Goal: Check status: Check status

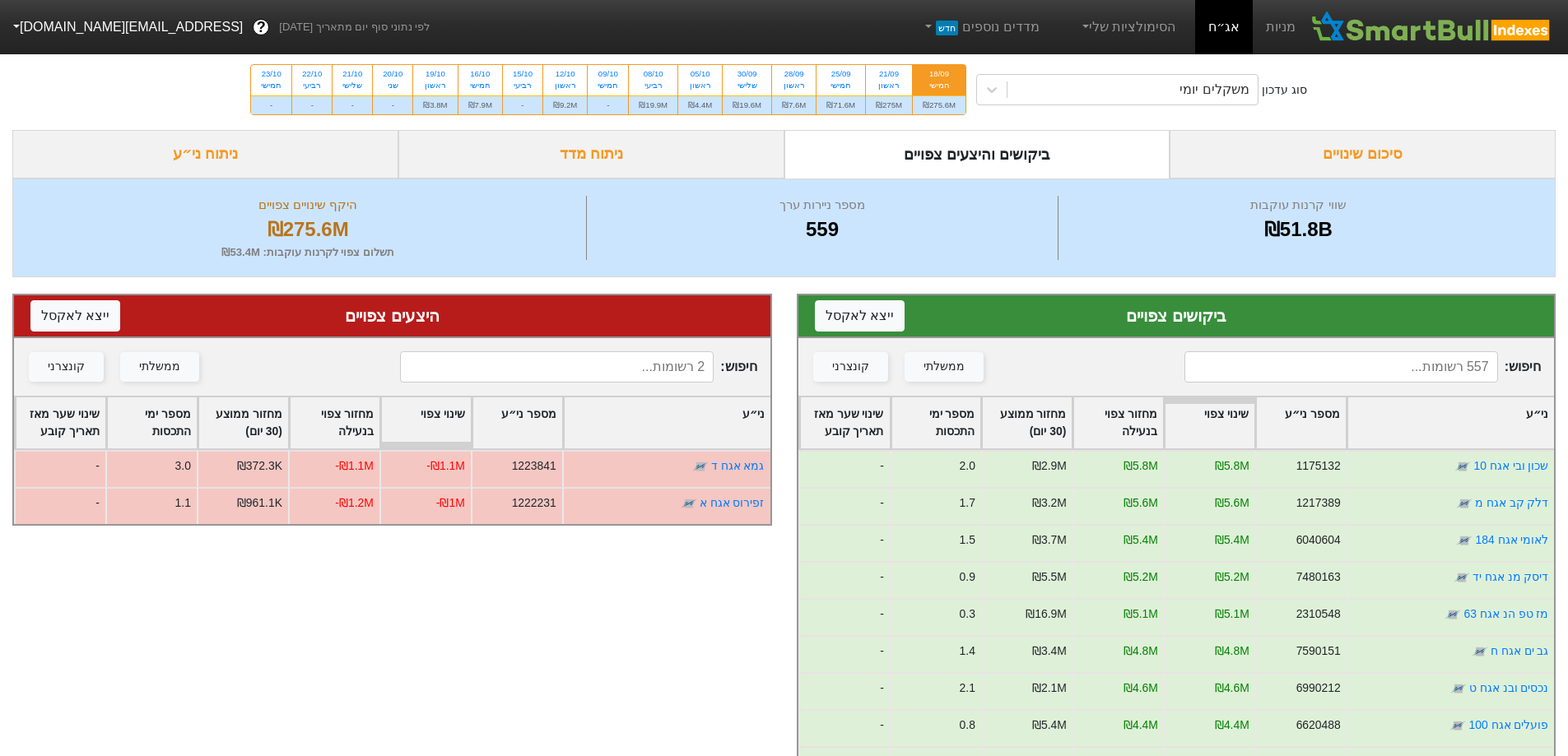
click at [1365, 148] on div "סיכום שינויים" at bounding box center [1363, 154] width 386 height 48
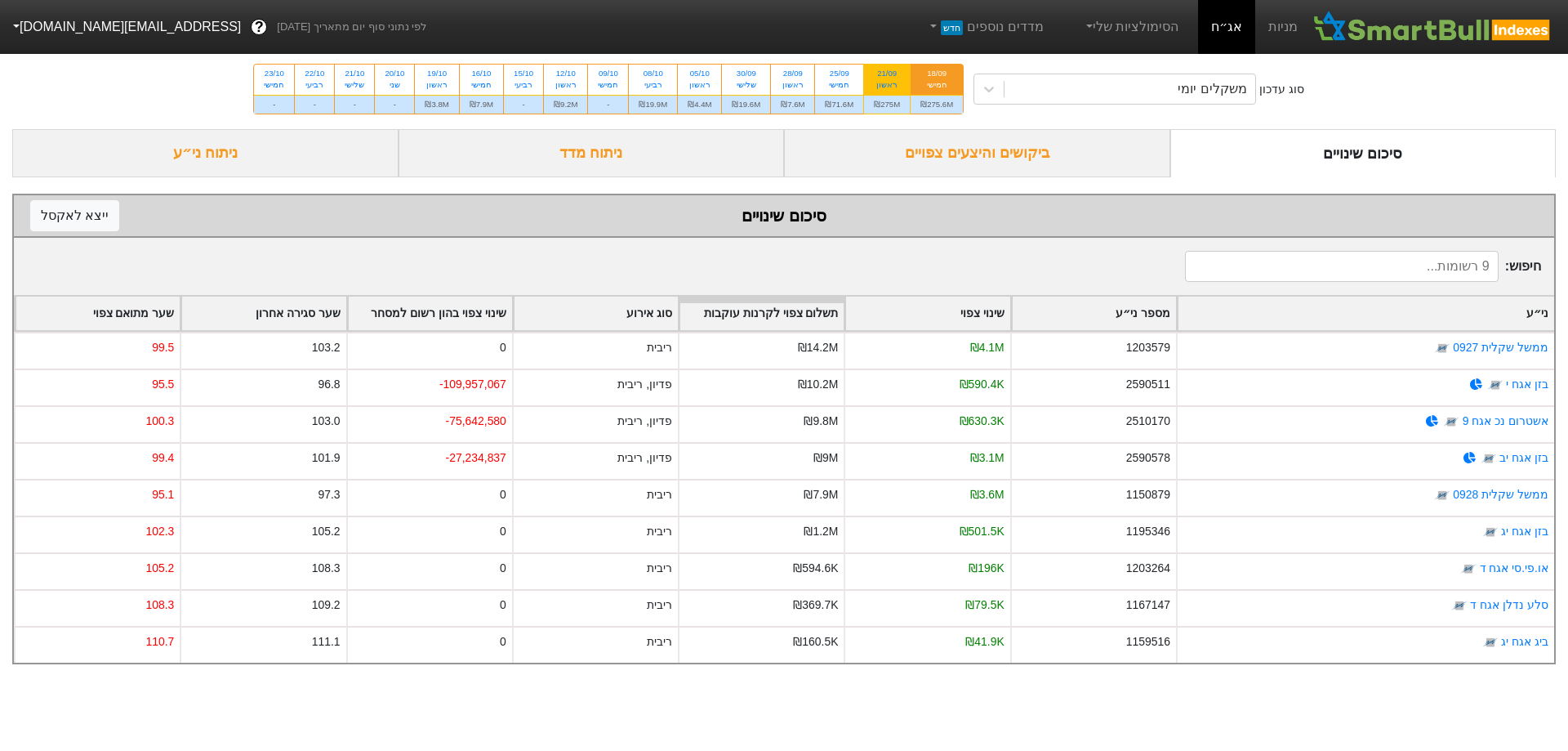
click at [898, 75] on div "21/09" at bounding box center [886, 73] width 26 height 12
click at [887, 75] on input "21/09 ראשון ₪275M" at bounding box center [881, 70] width 11 height 11
radio input "true"
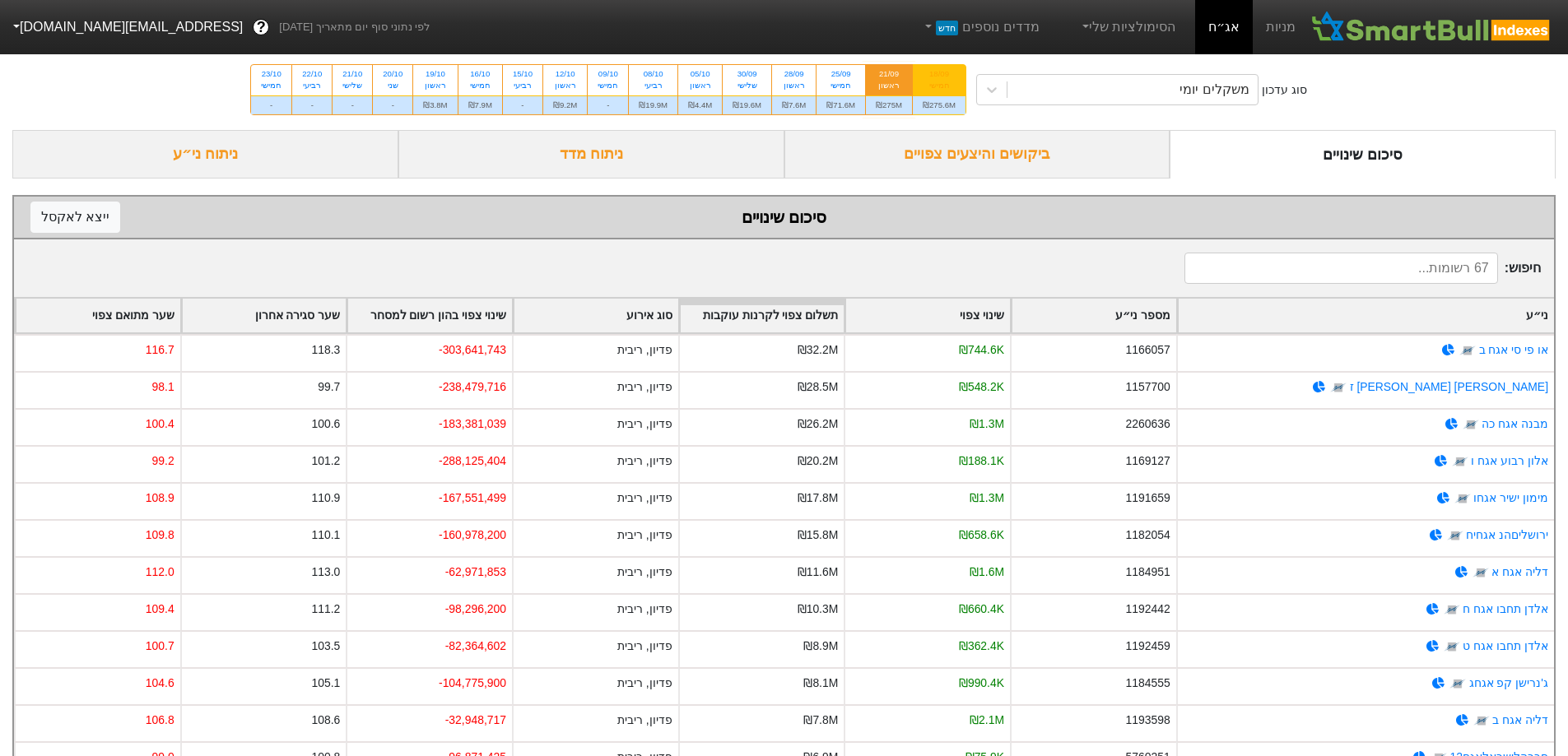
click at [934, 77] on div "18/09" at bounding box center [939, 74] width 33 height 12
click at [934, 76] on input "18/09 חמישי ₪275.6M" at bounding box center [934, 70] width 11 height 11
radio input "true"
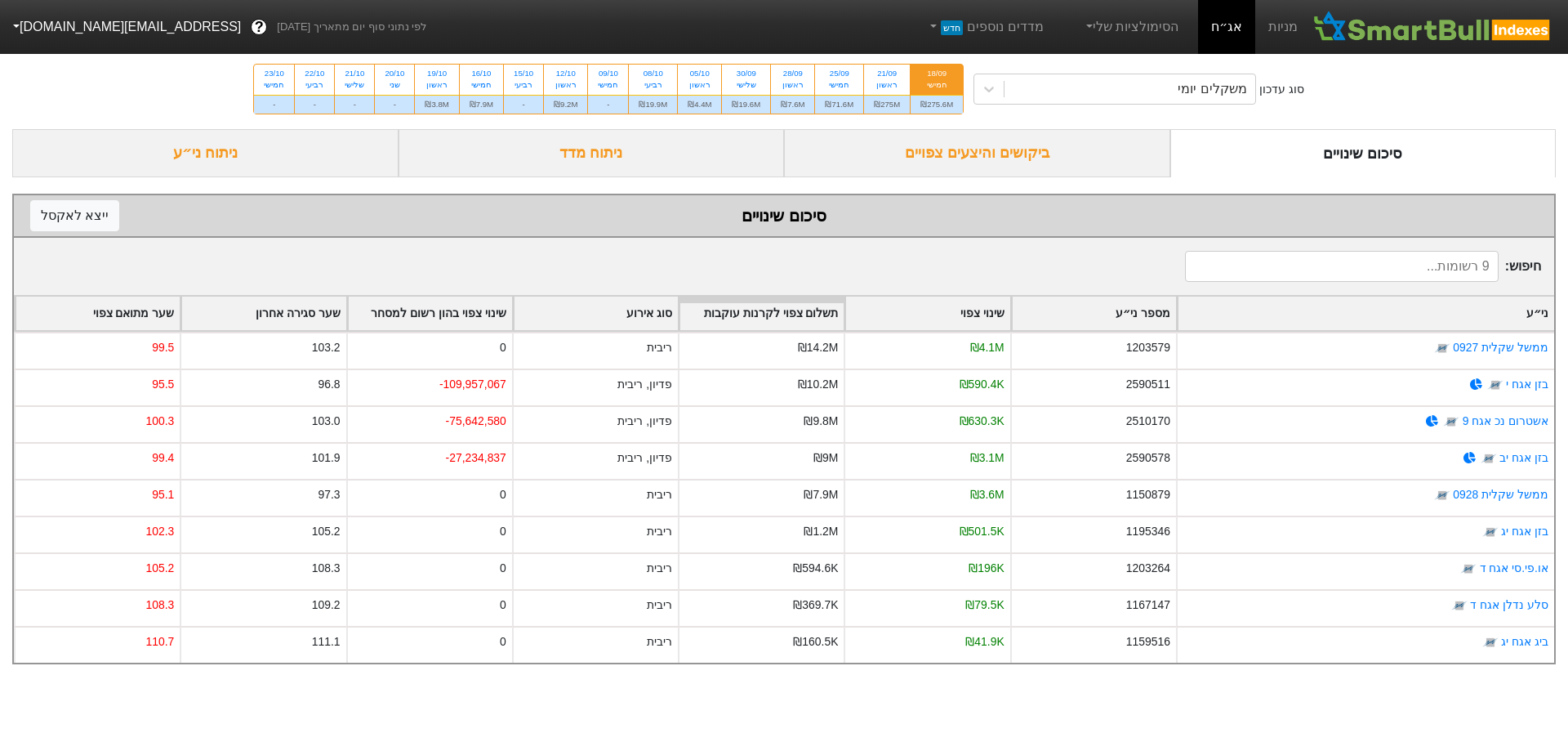
click at [974, 146] on div "ביקושים והיצעים צפויים" at bounding box center [977, 153] width 387 height 48
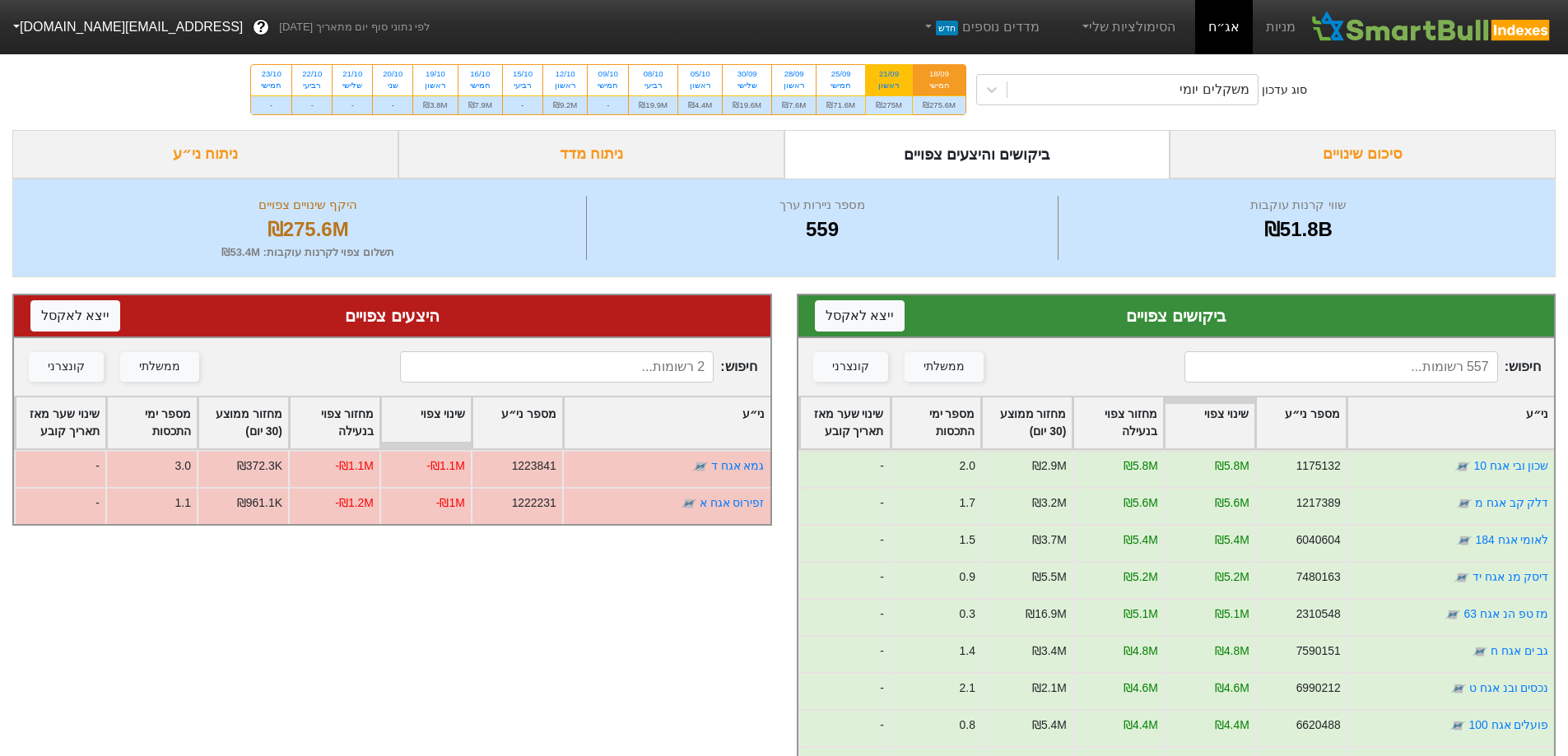
click at [902, 85] on div "ראשון" at bounding box center [889, 86] width 26 height 12
click at [889, 76] on input "21/09 ראשון ₪275M" at bounding box center [883, 70] width 11 height 11
radio input "true"
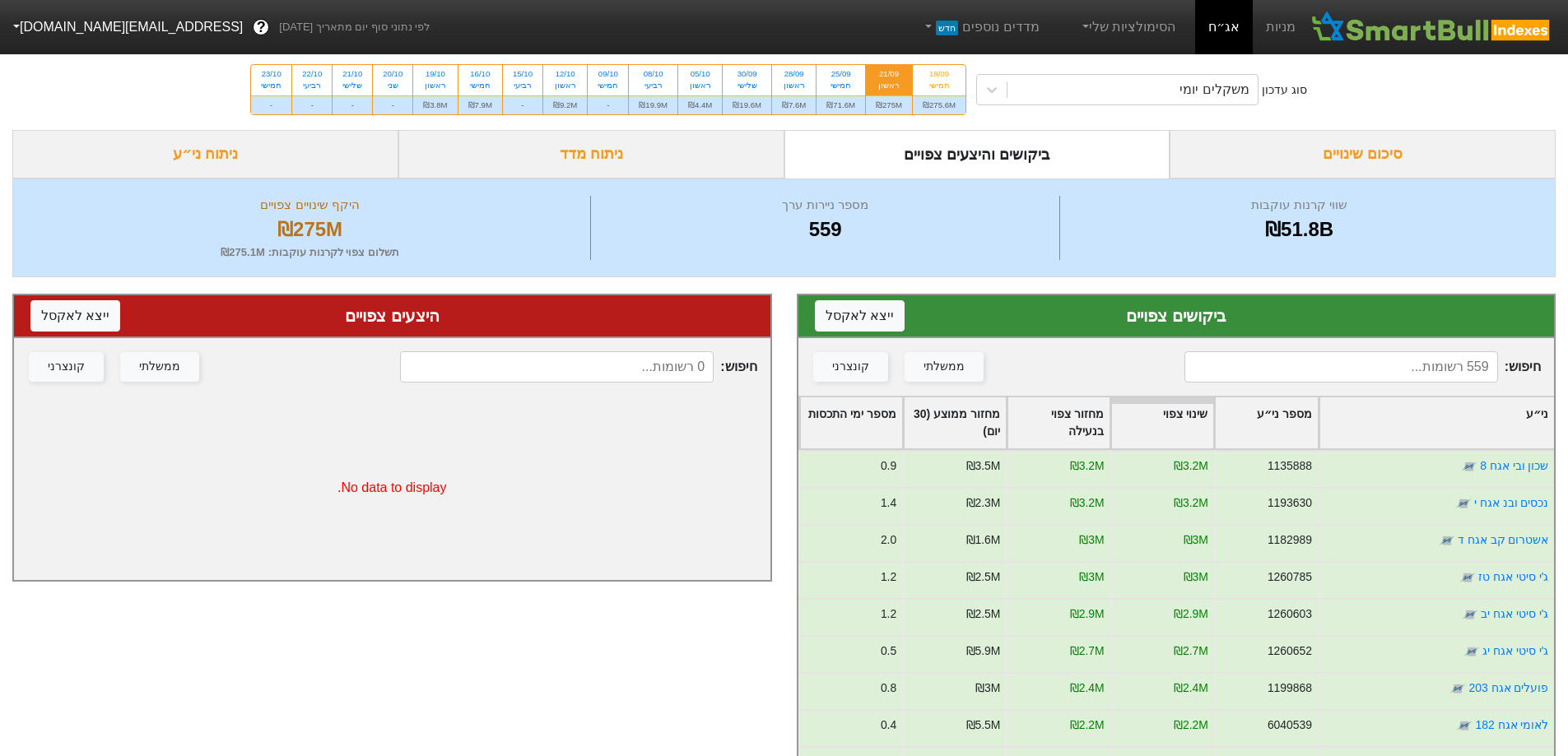
click at [1397, 142] on div "סיכום שינויים" at bounding box center [1363, 154] width 386 height 48
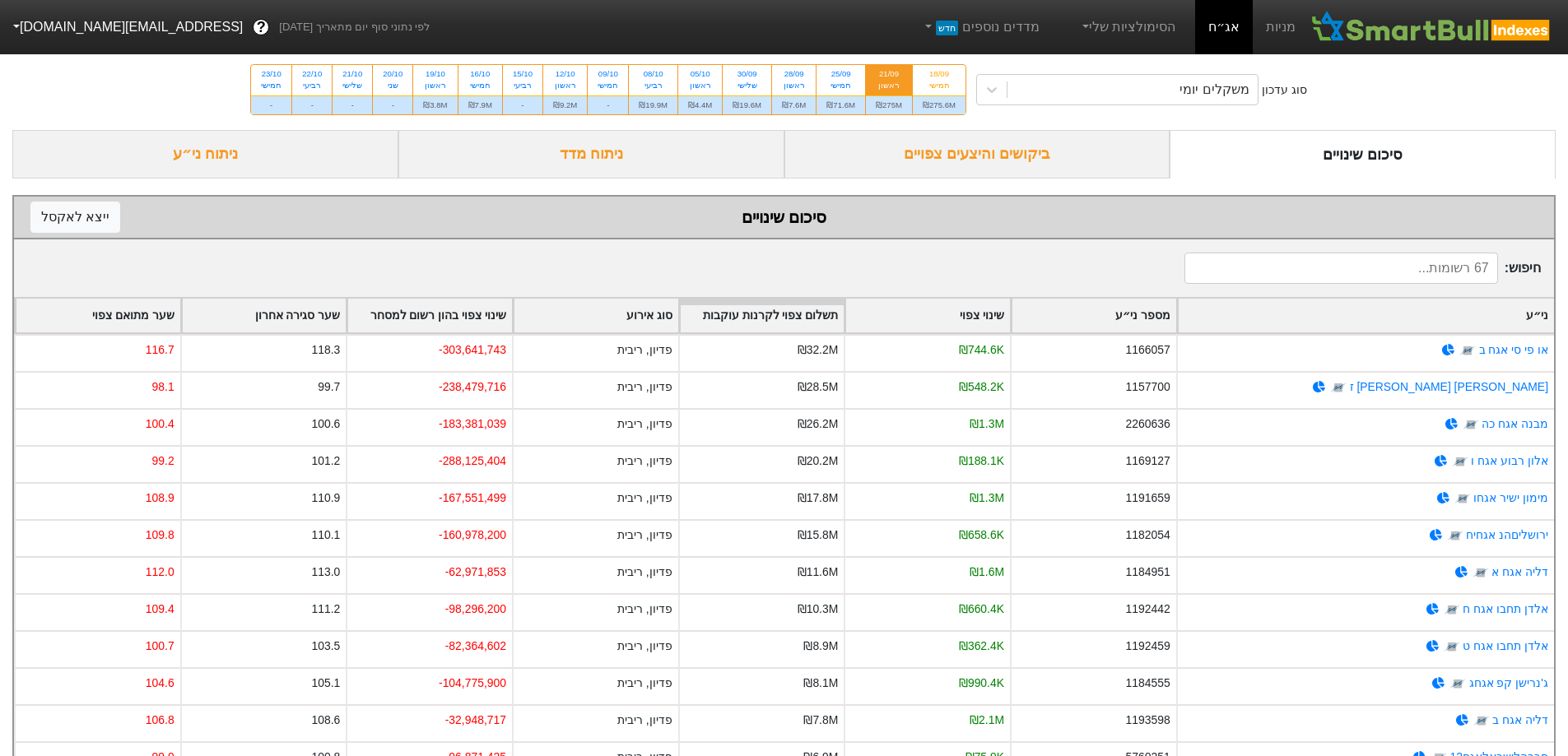
click at [1045, 162] on div "ביקושים והיצעים צפויים" at bounding box center [977, 154] width 386 height 48
